Goal: Information Seeking & Learning: Learn about a topic

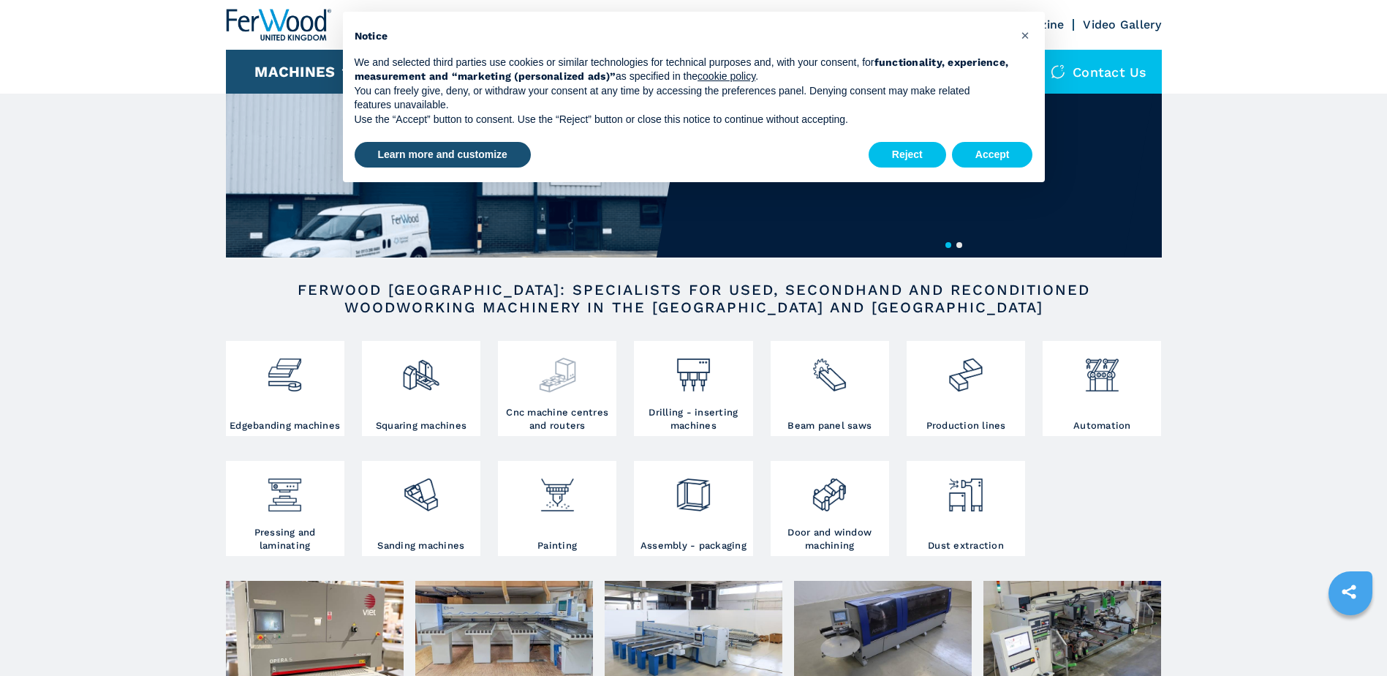
click at [558, 391] on img at bounding box center [557, 369] width 39 height 50
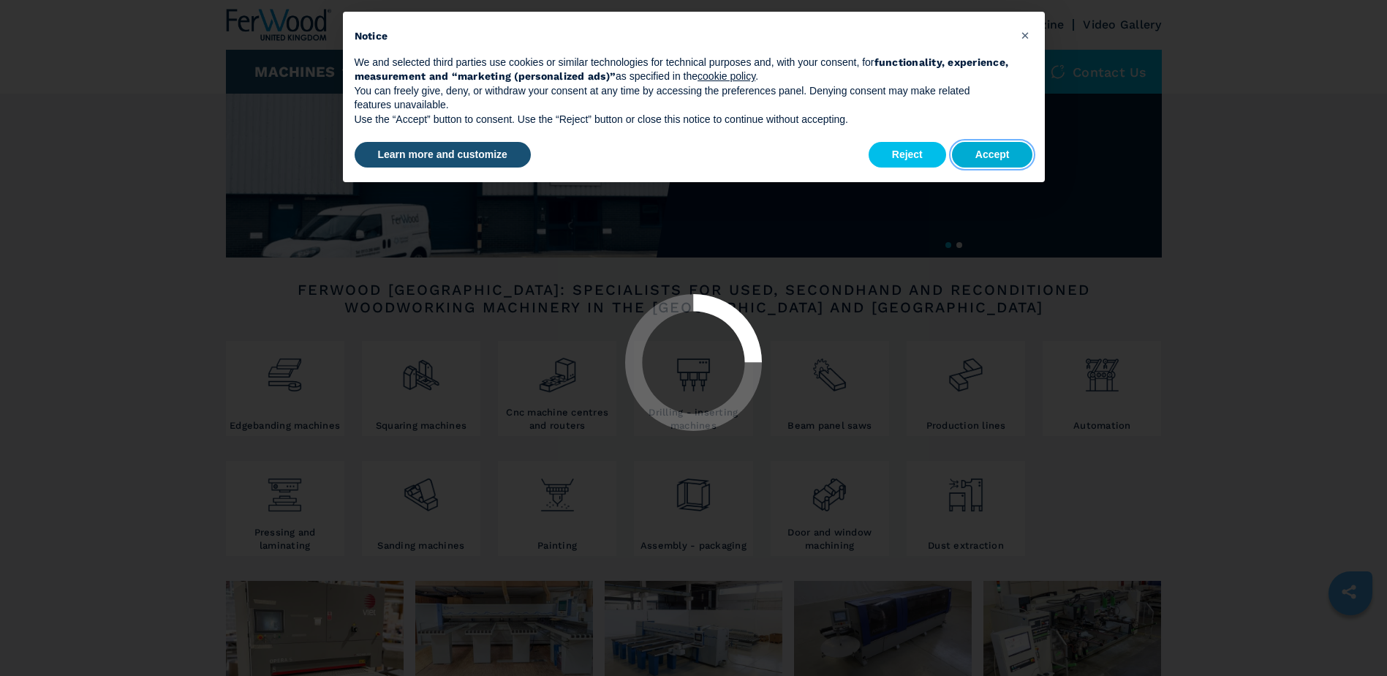
click at [989, 152] on button "Accept" at bounding box center [992, 155] width 81 height 26
select select "**********"
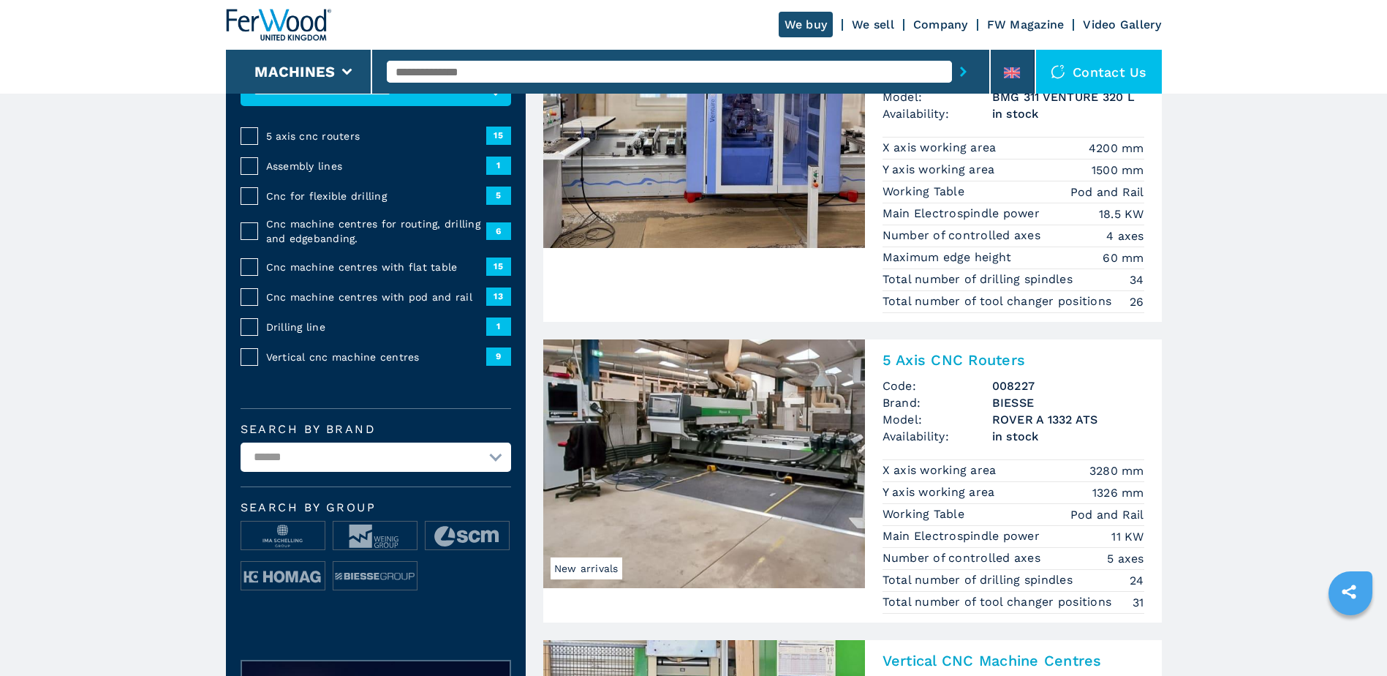
scroll to position [292, 0]
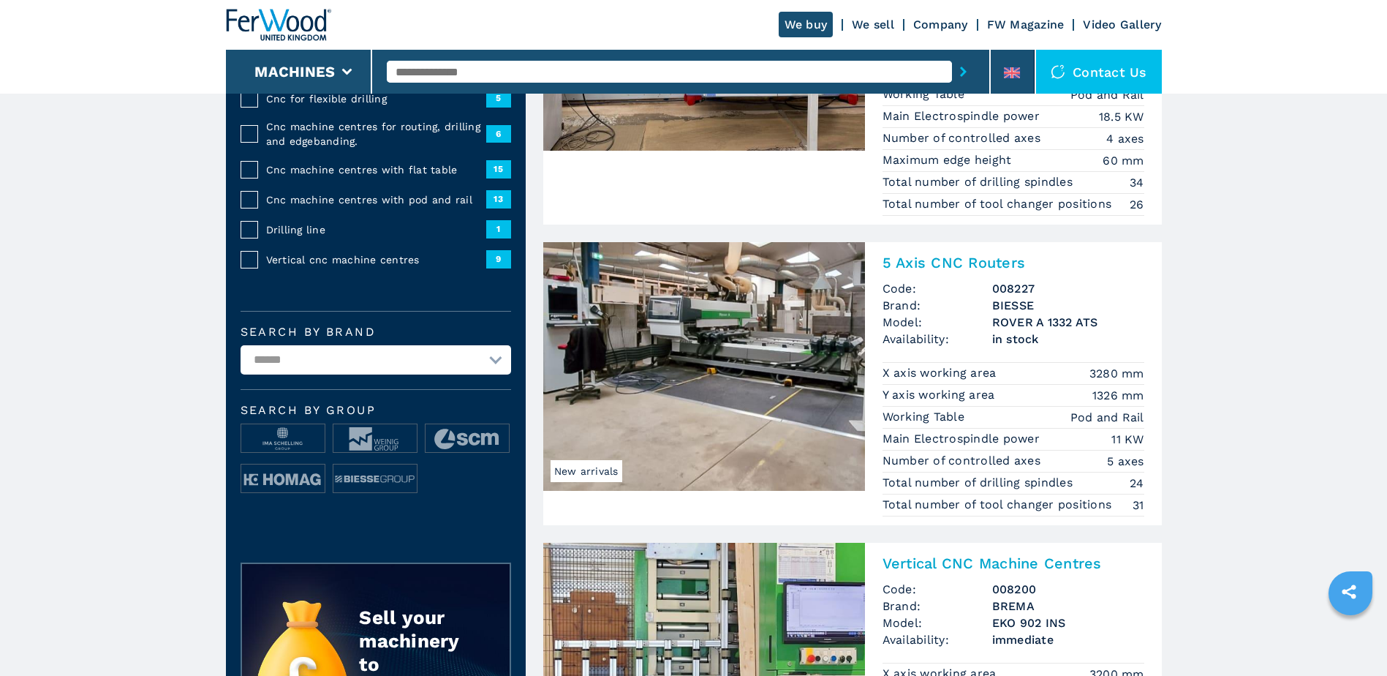
click at [703, 350] on img at bounding box center [704, 366] width 322 height 249
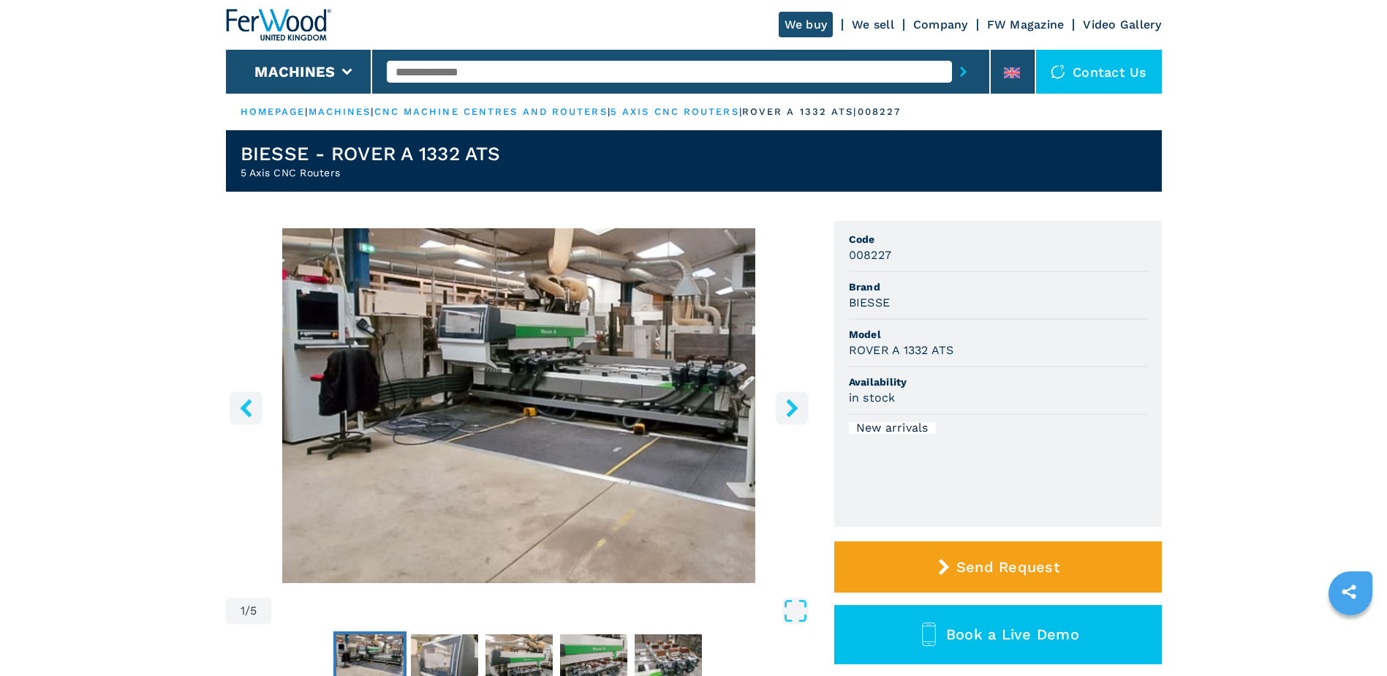
scroll to position [73, 0]
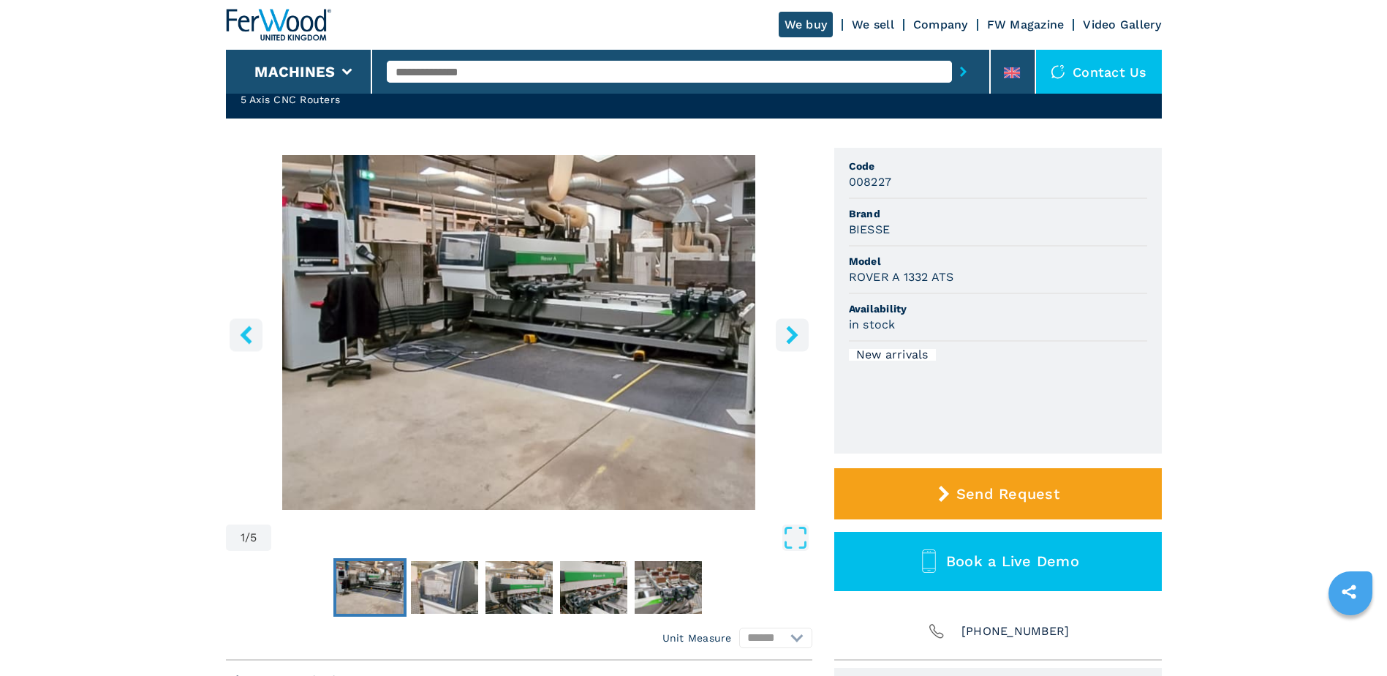
click at [788, 335] on icon "right-button" at bounding box center [792, 334] width 18 height 18
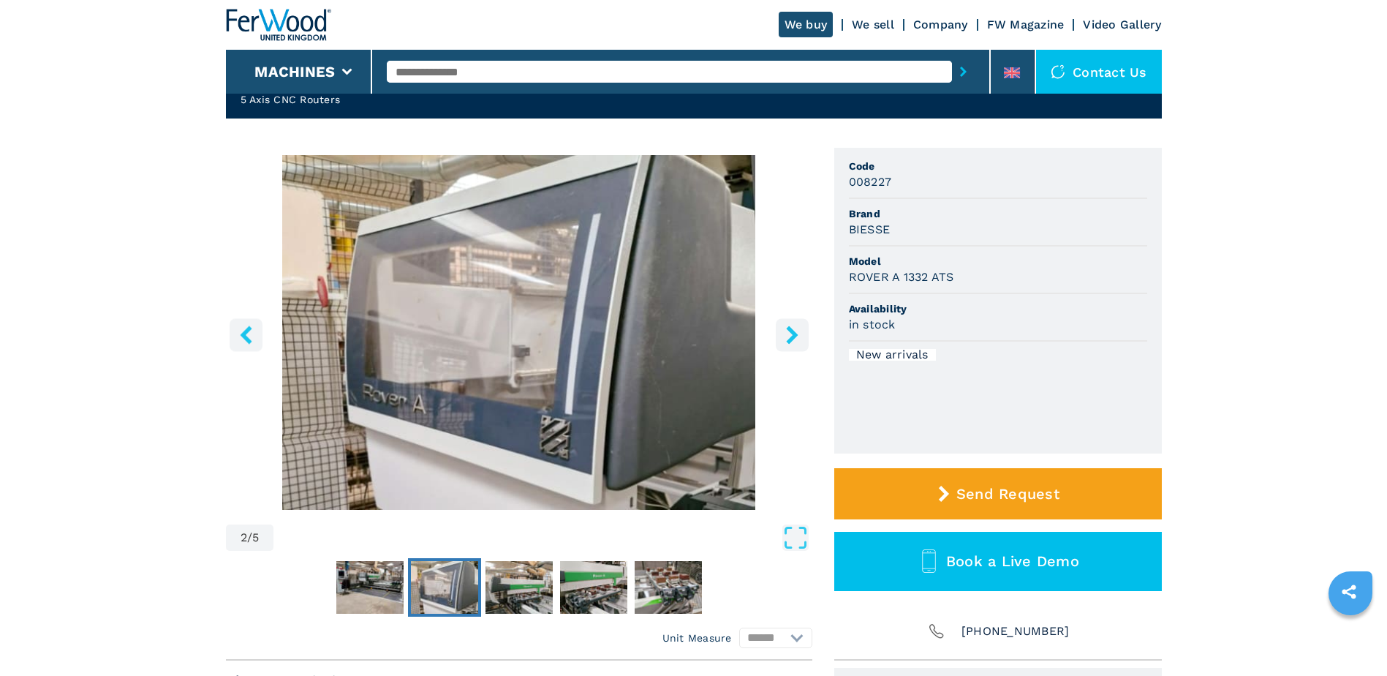
click at [790, 334] on icon "right-button" at bounding box center [792, 334] width 18 height 18
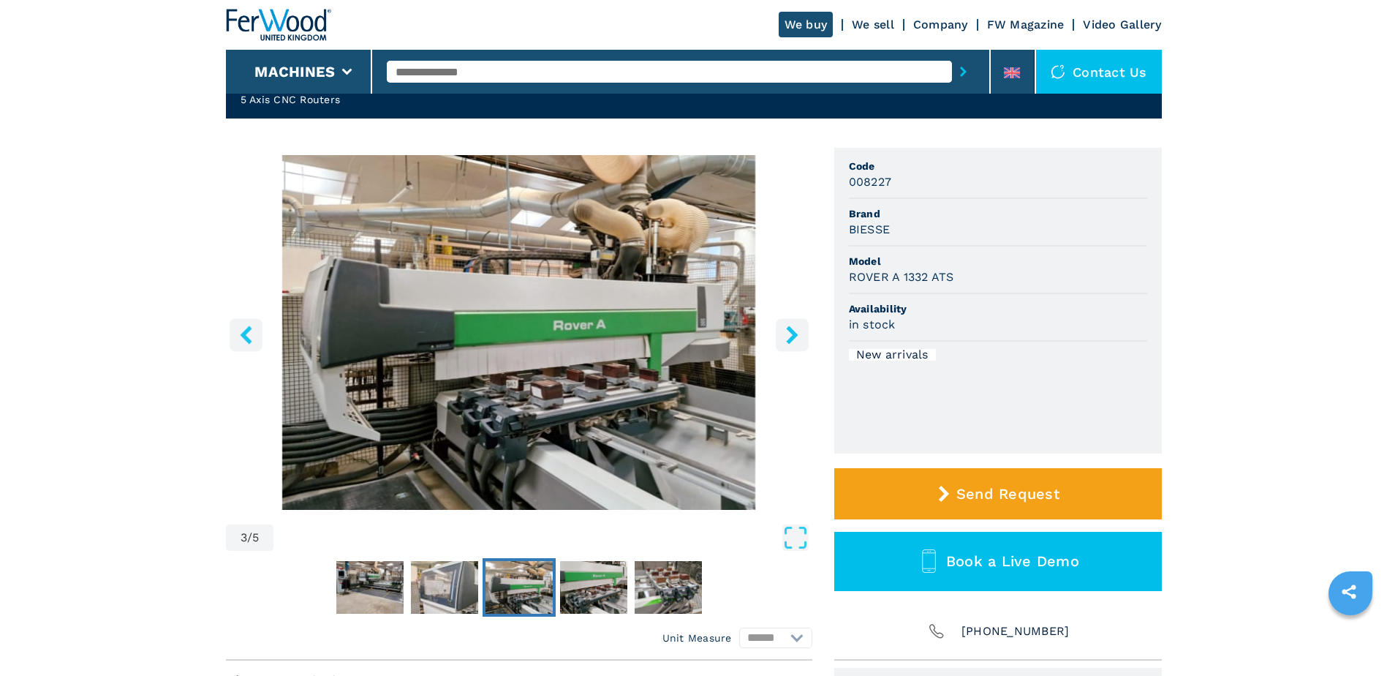
click at [790, 334] on icon "right-button" at bounding box center [792, 334] width 18 height 18
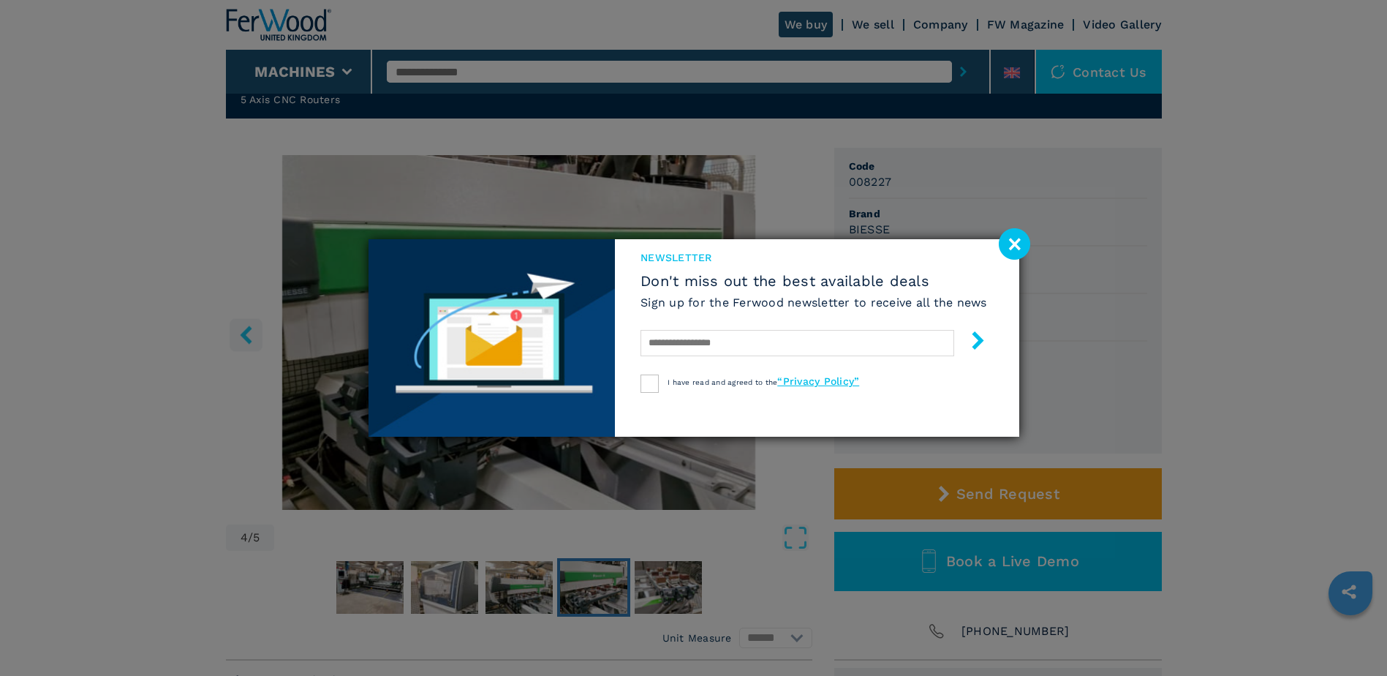
click at [1012, 243] on image at bounding box center [1014, 243] width 31 height 31
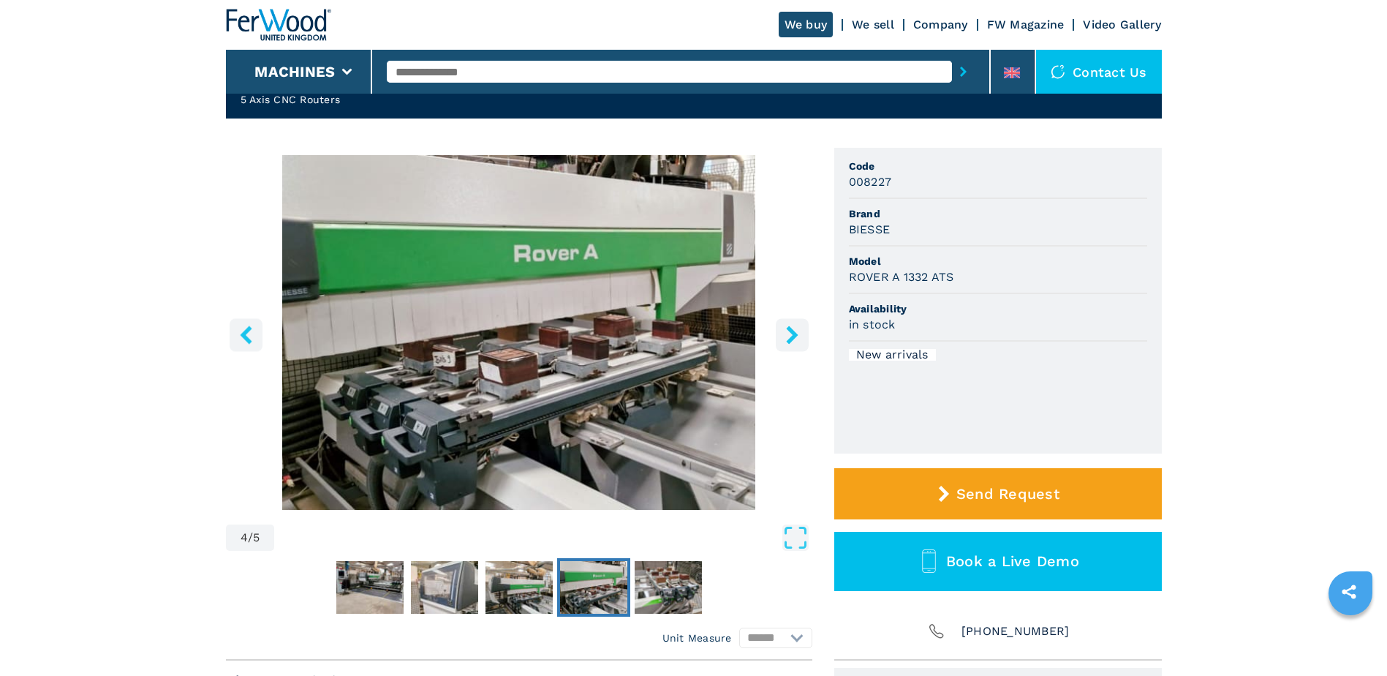
click at [791, 336] on icon "right-button" at bounding box center [792, 334] width 18 height 18
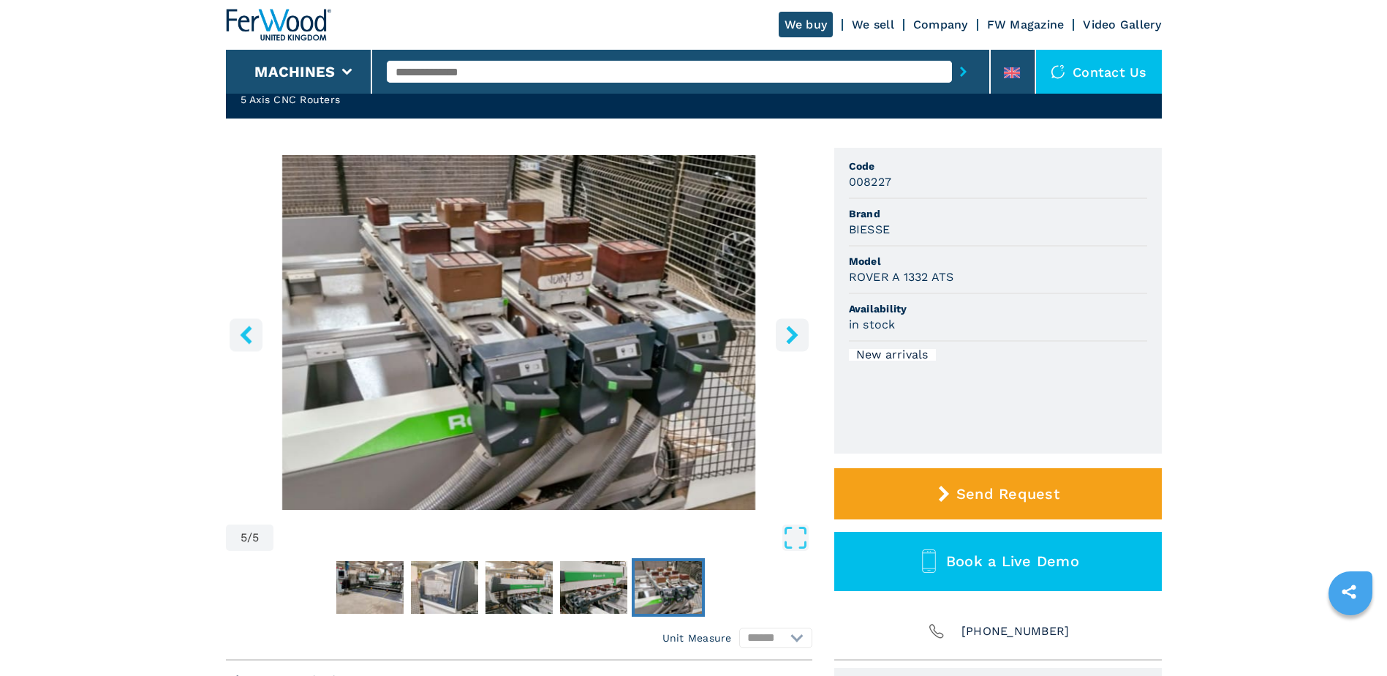
click at [792, 335] on icon "right-button" at bounding box center [792, 334] width 18 height 18
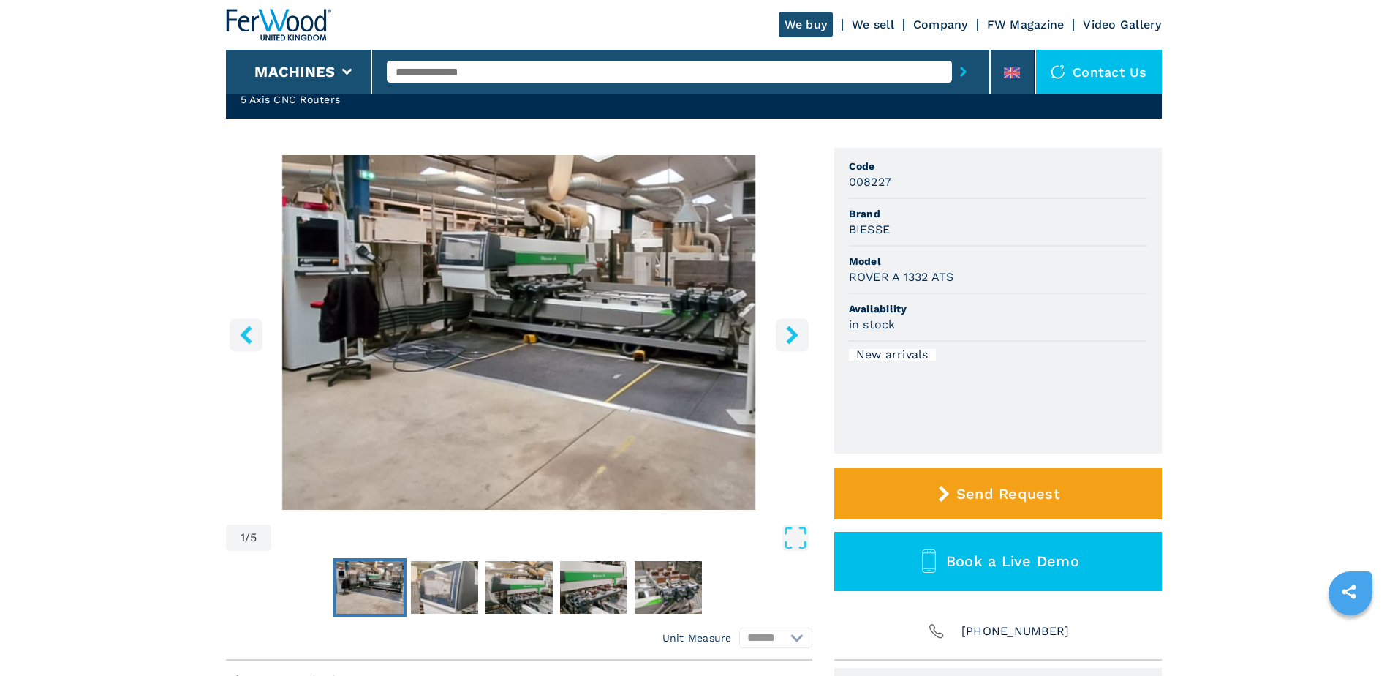
click at [792, 335] on icon "right-button" at bounding box center [792, 334] width 18 height 18
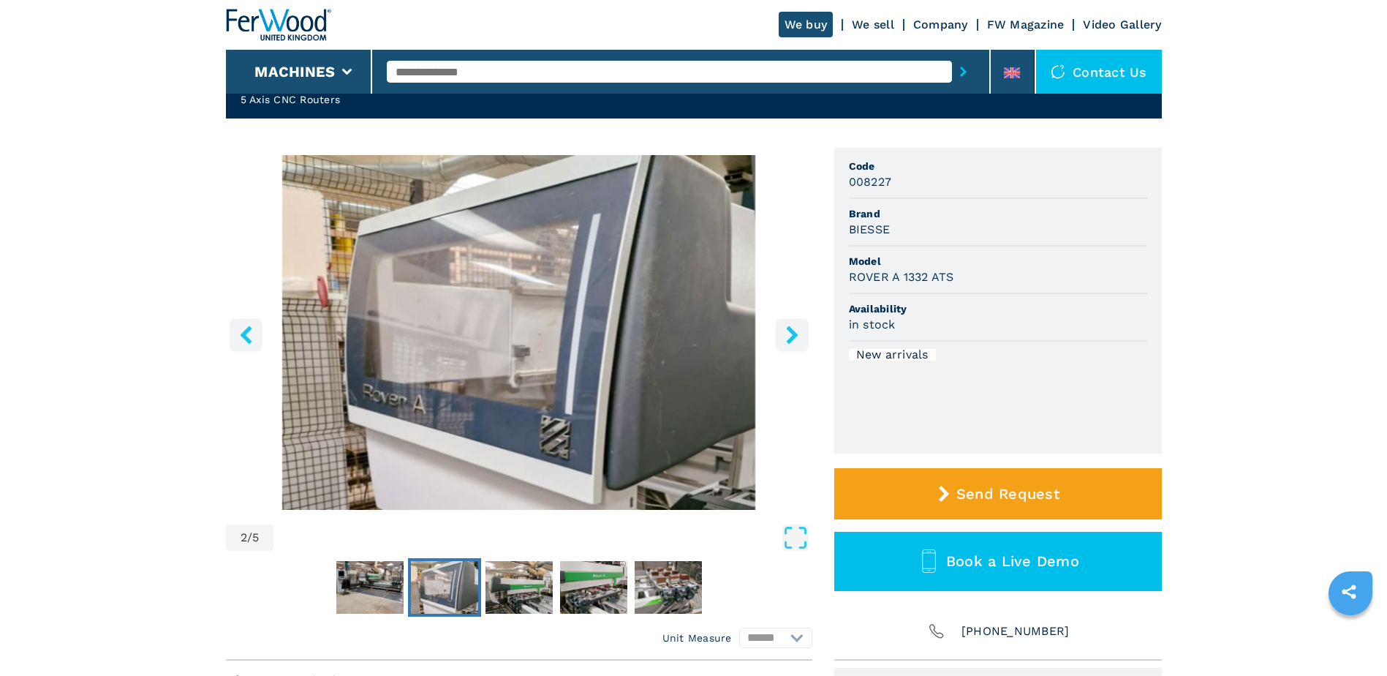
click at [792, 335] on icon "right-button" at bounding box center [792, 334] width 18 height 18
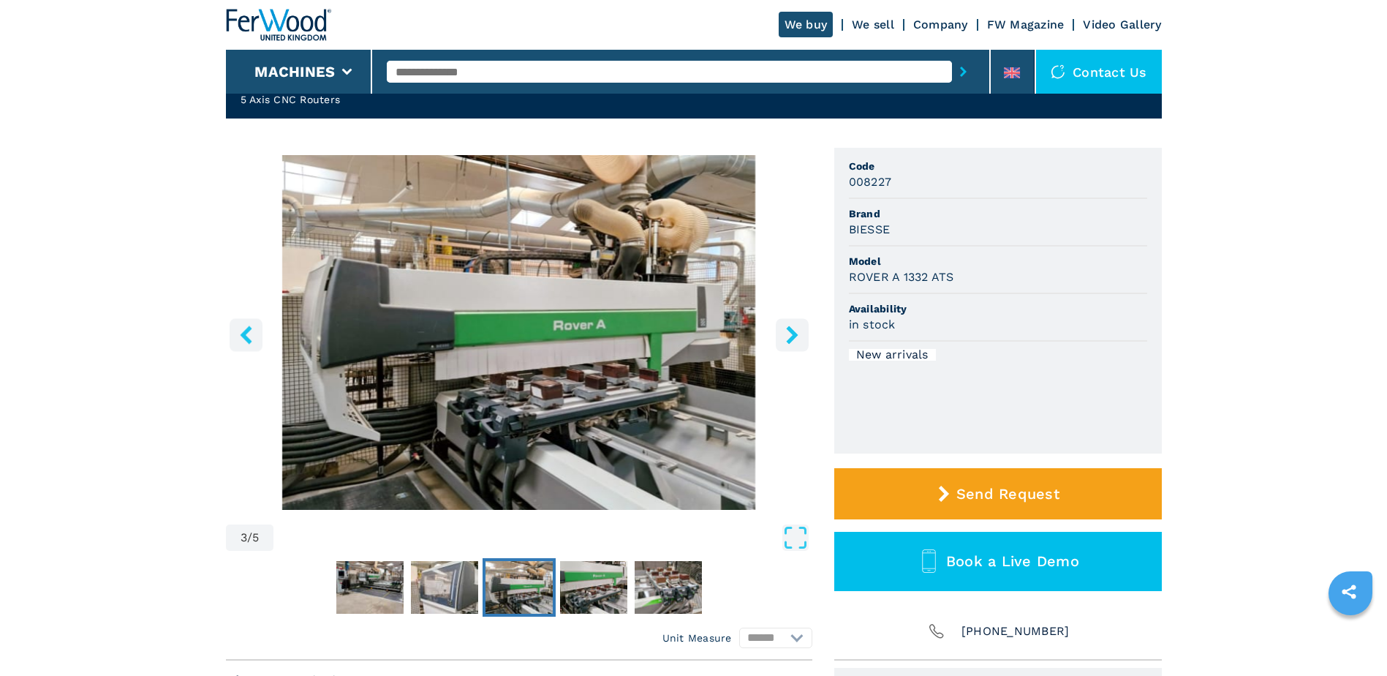
click at [791, 335] on icon "right-button" at bounding box center [792, 334] width 18 height 18
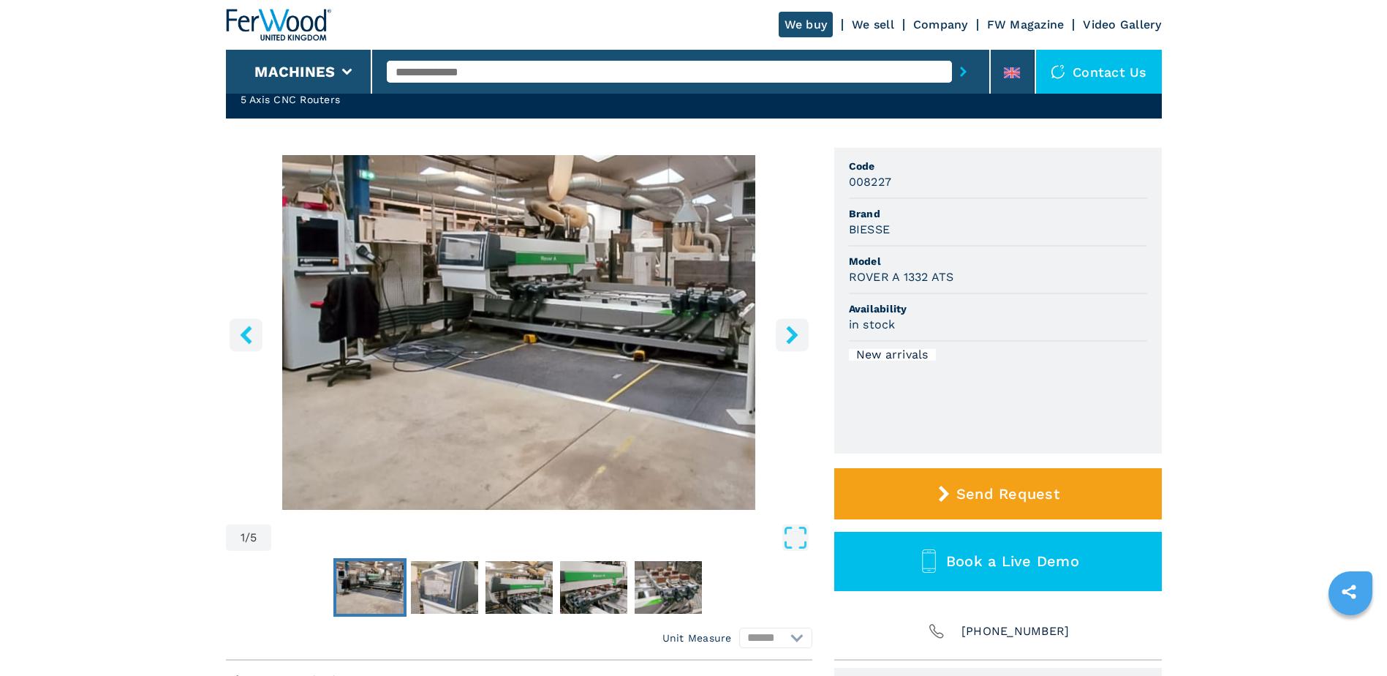
select select "**********"
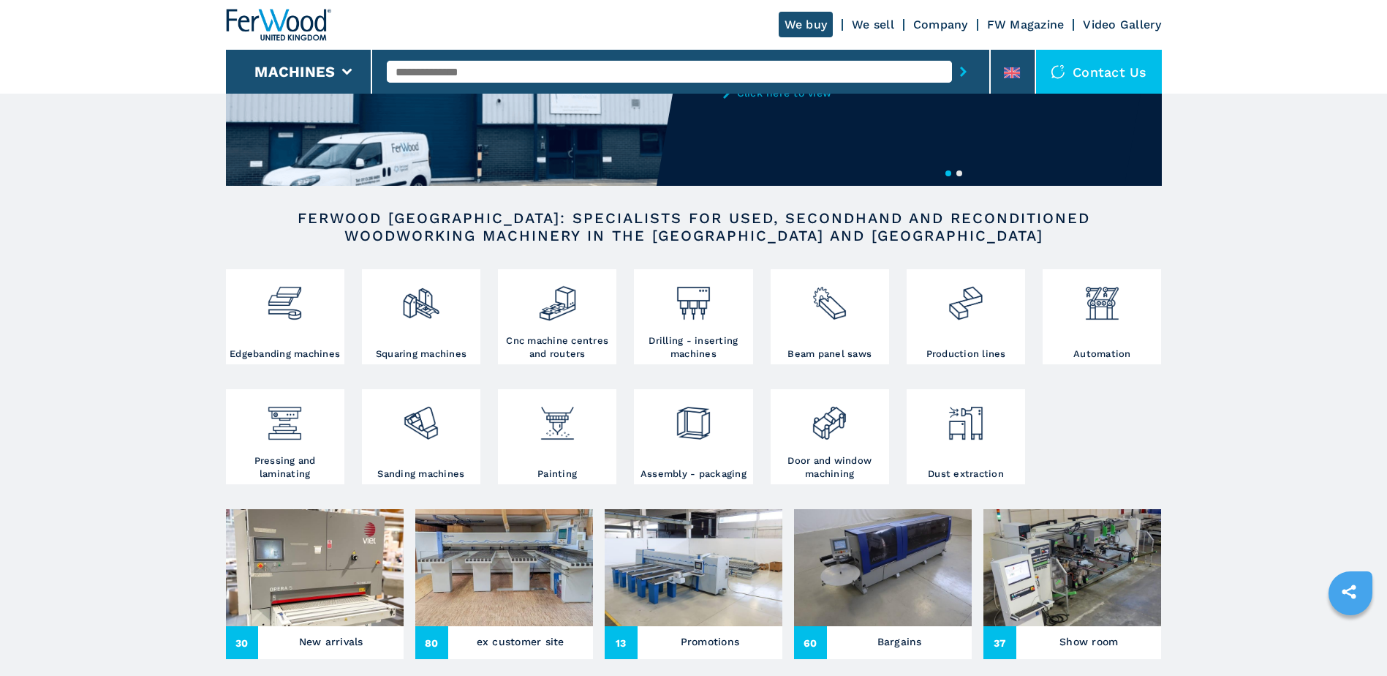
scroll to position [146, 0]
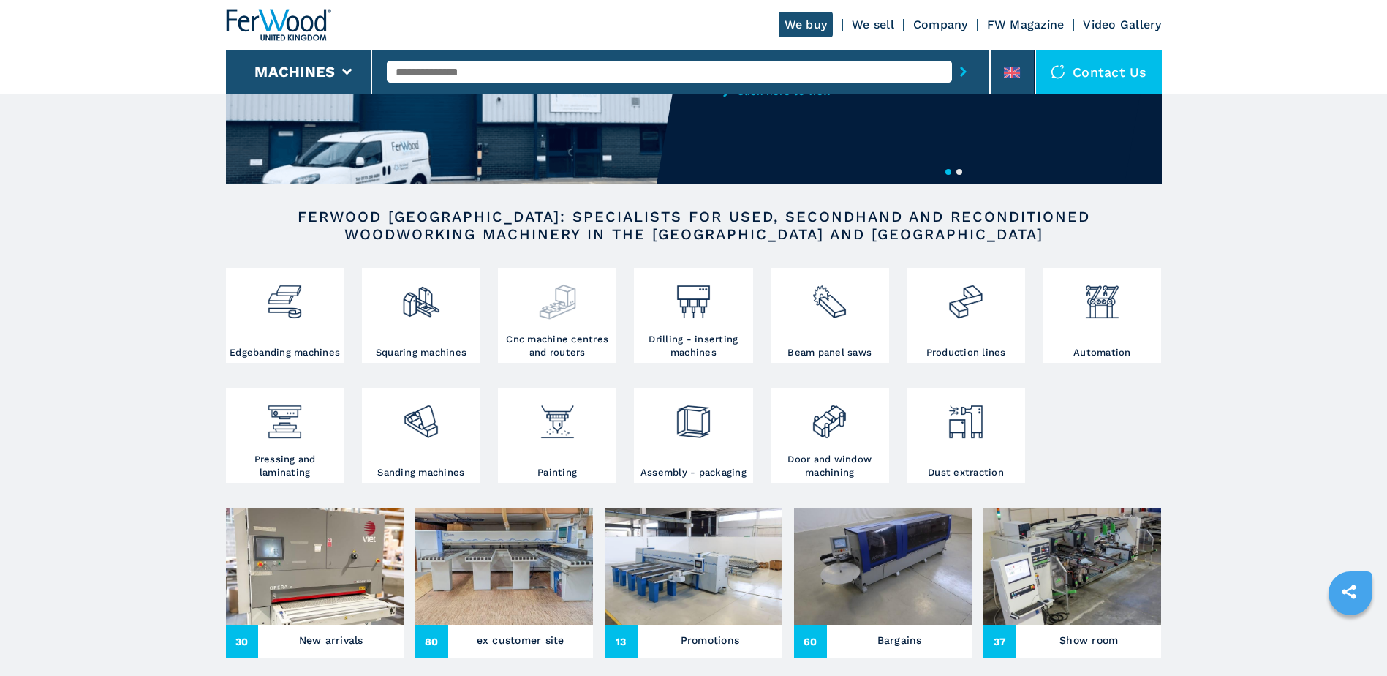
click at [556, 301] on img at bounding box center [557, 296] width 39 height 50
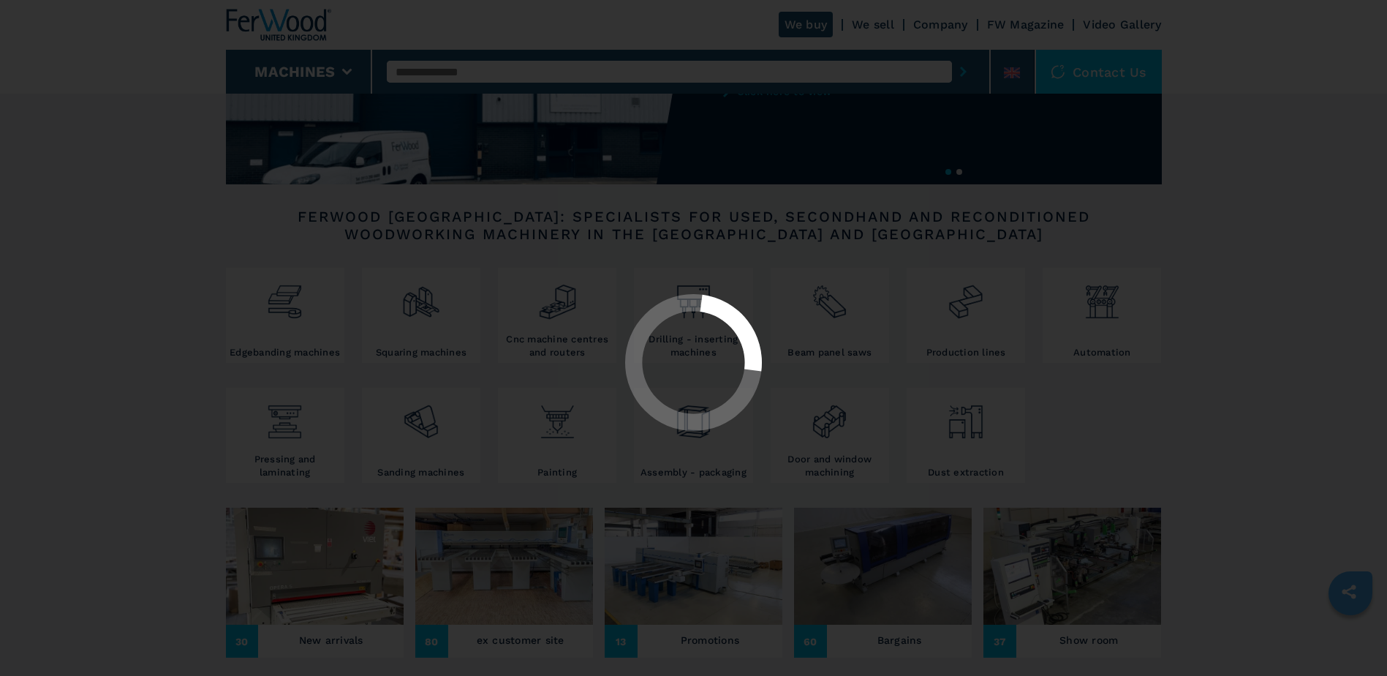
select select "**********"
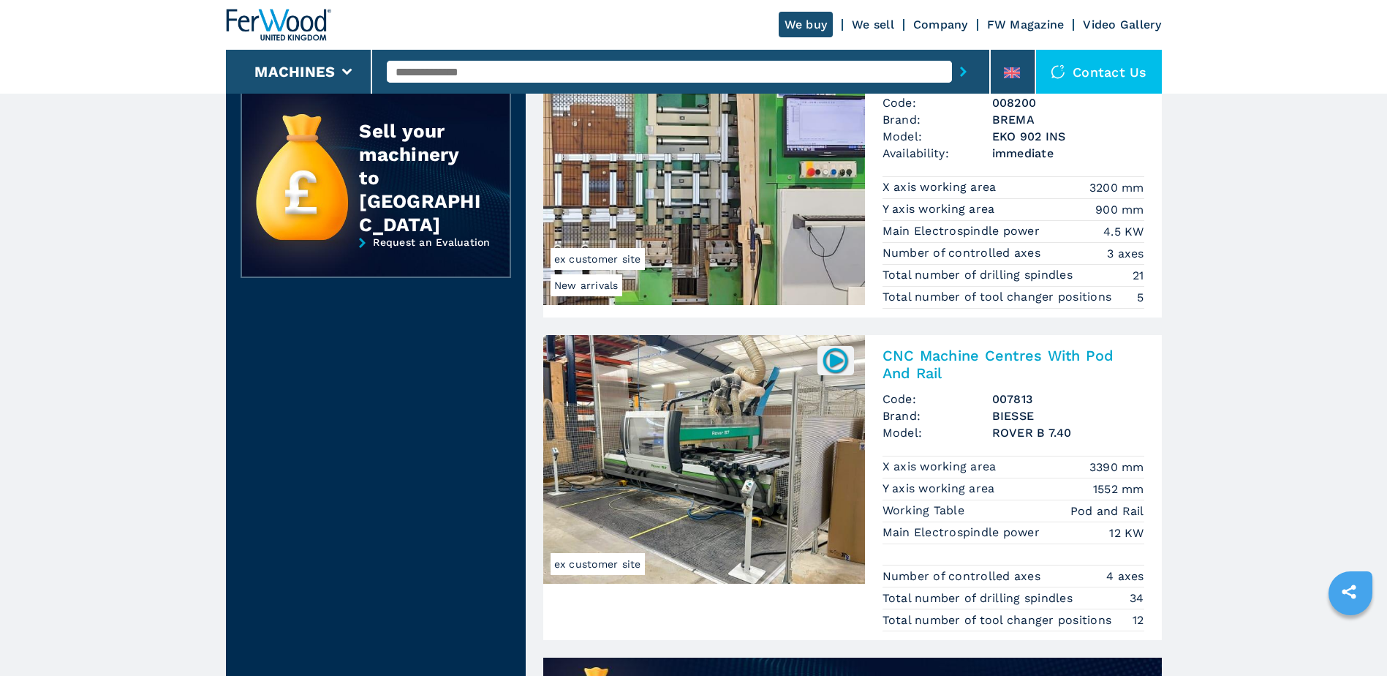
scroll to position [804, 0]
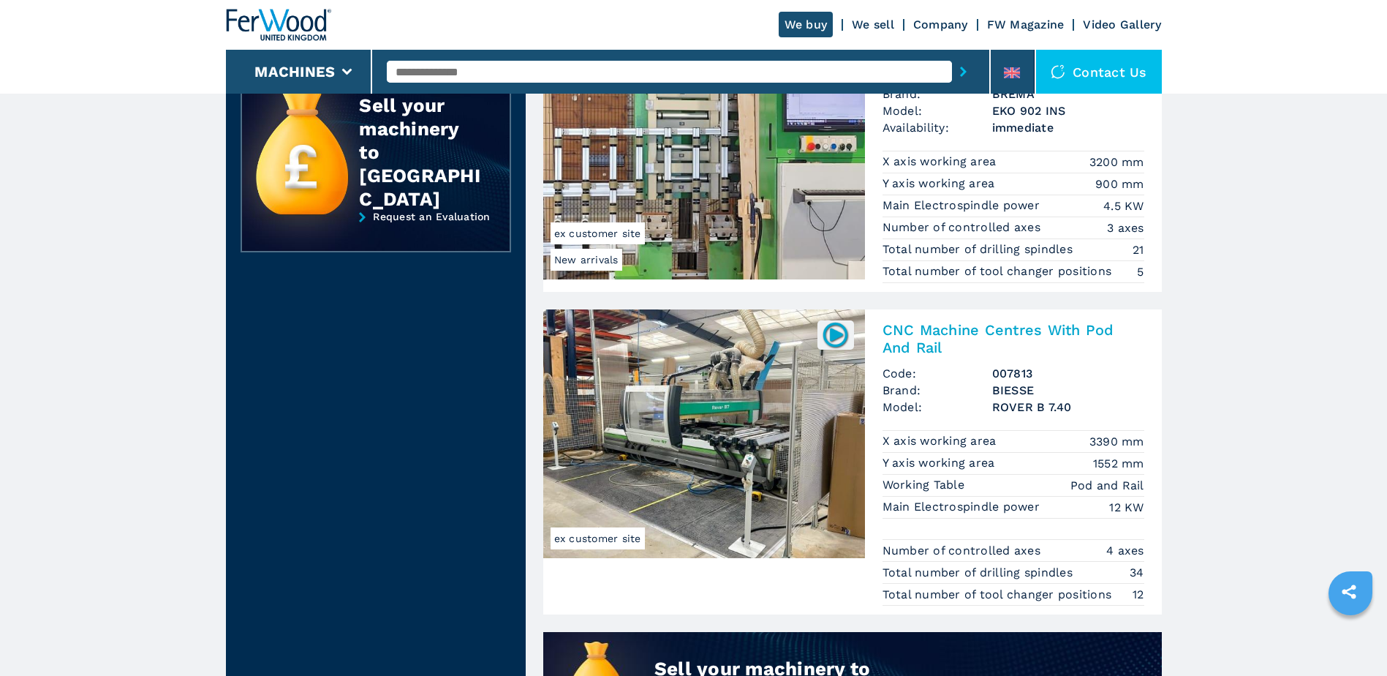
click at [824, 340] on img at bounding box center [835, 334] width 29 height 29
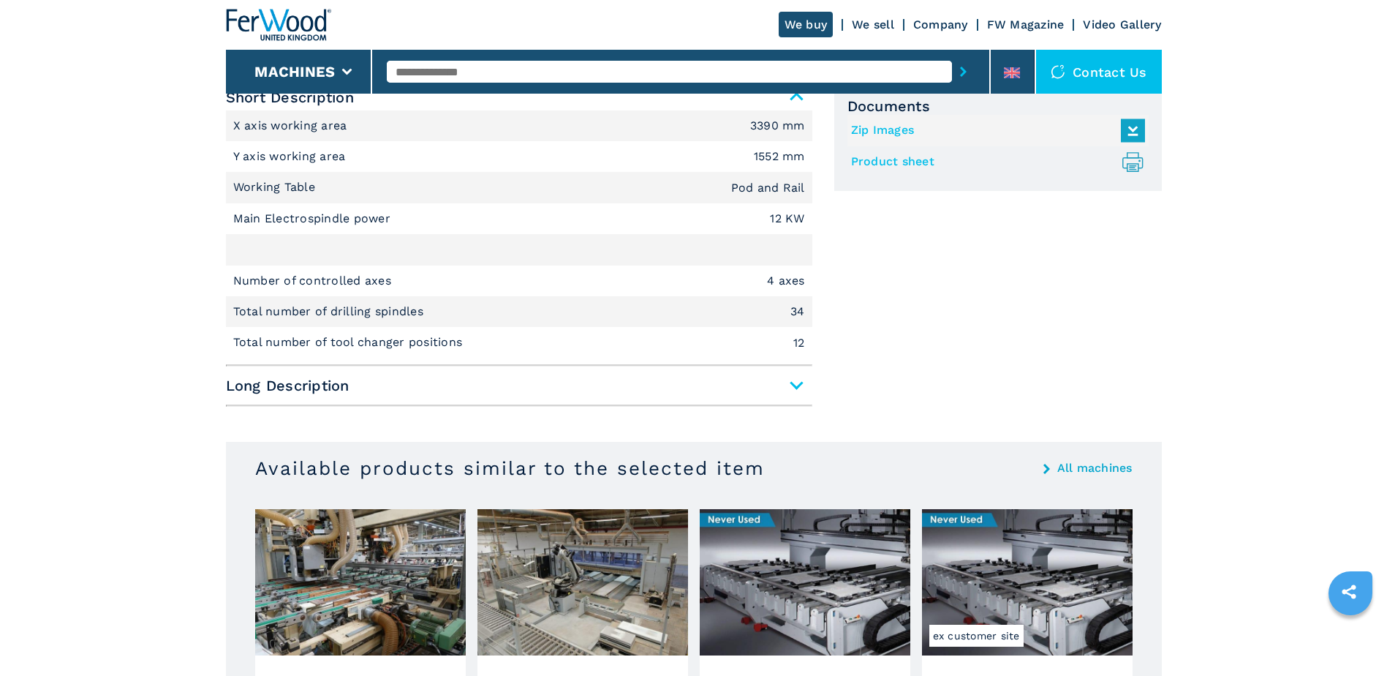
scroll to position [658, 0]
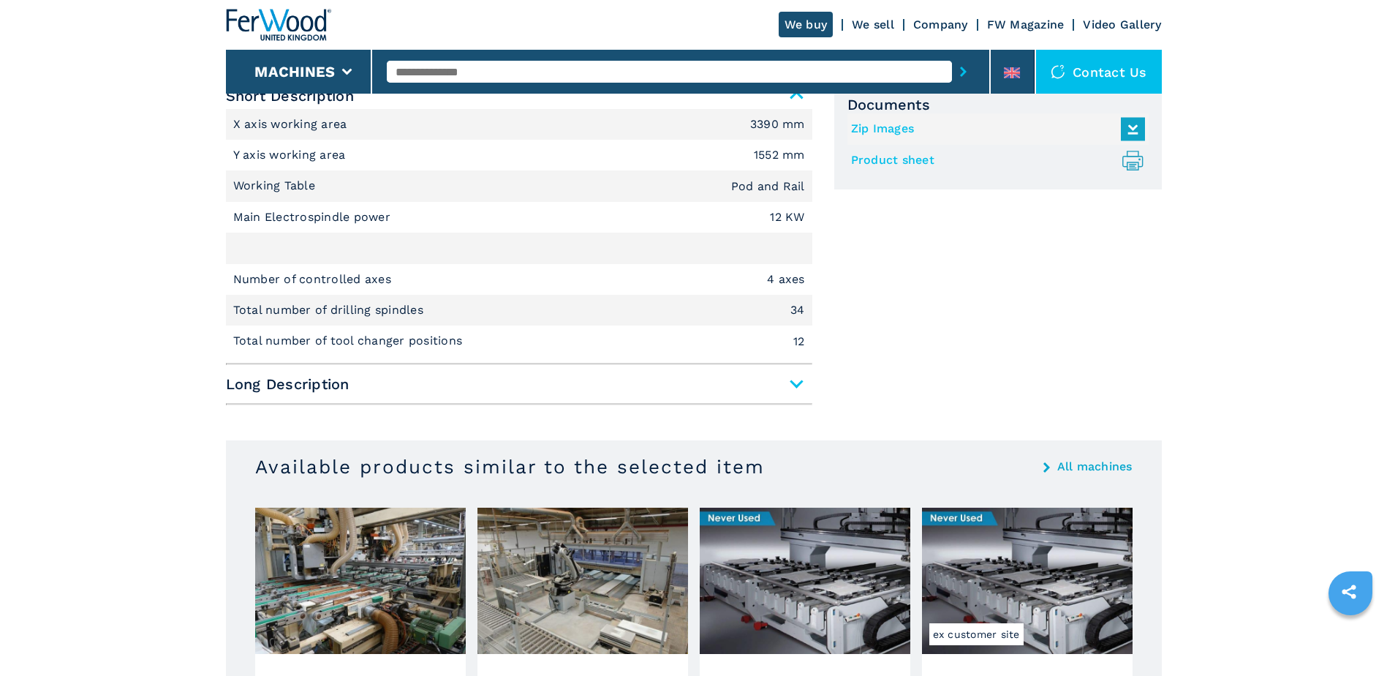
click at [790, 384] on span "Long Description" at bounding box center [519, 384] width 586 height 26
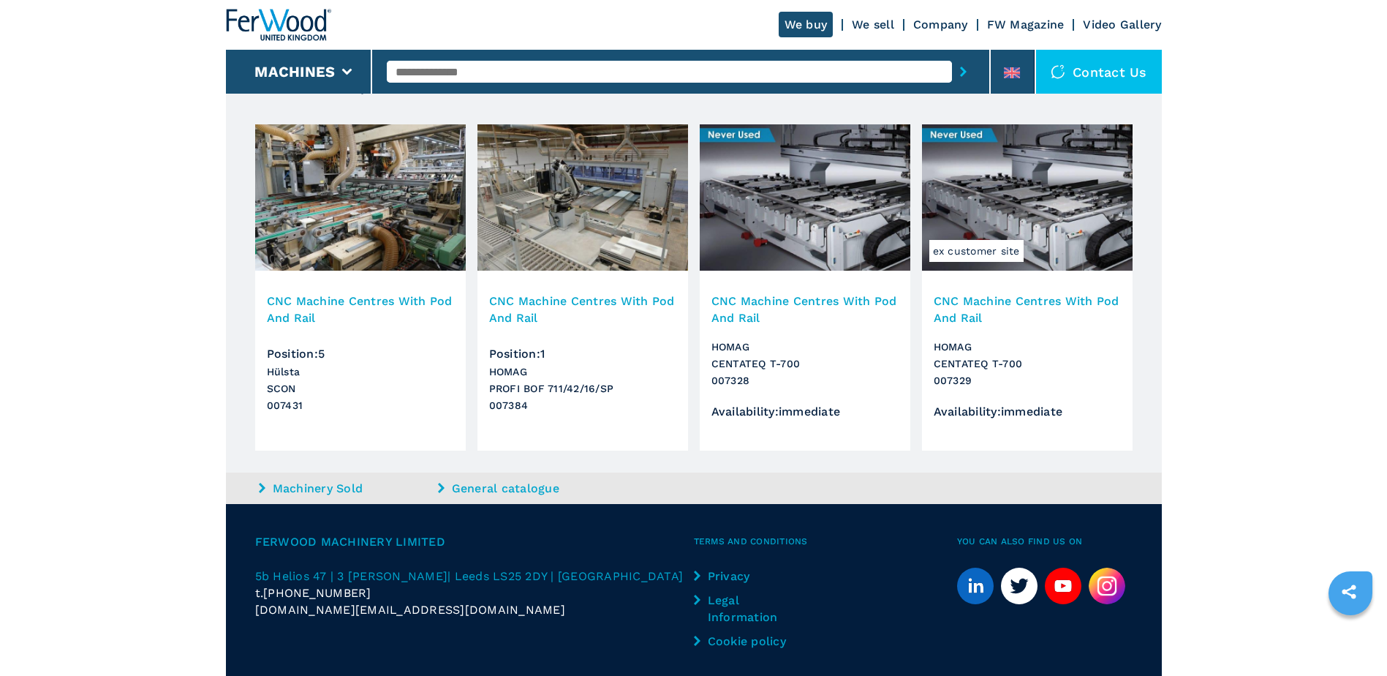
scroll to position [2340, 0]
